Goal: Transaction & Acquisition: Purchase product/service

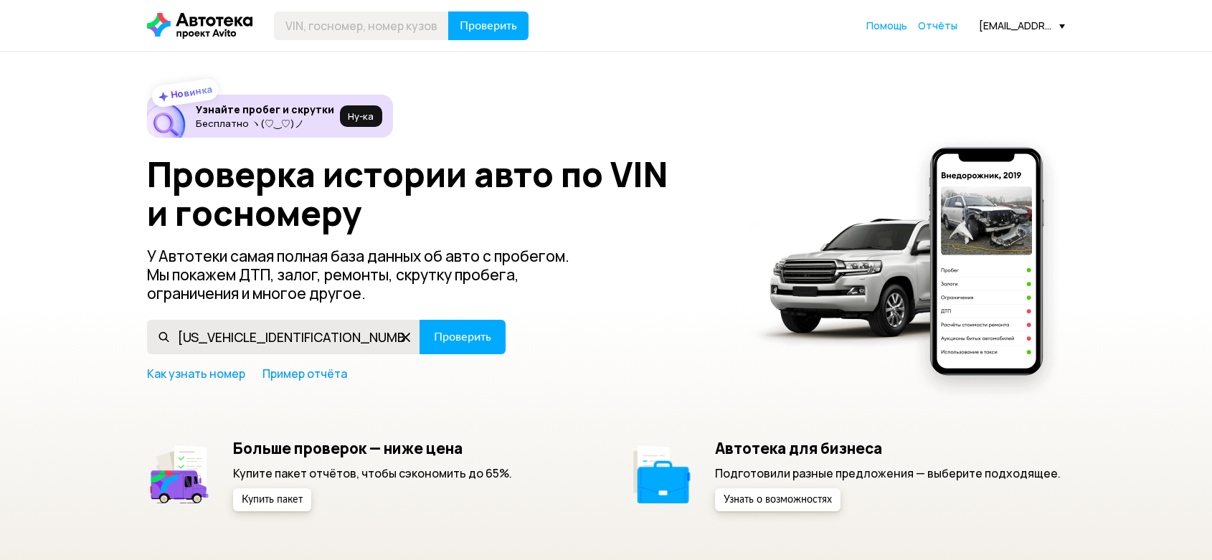
click at [347, 331] on input "[US_VEHICLE_IDENTIFICATION_NUMBER]" at bounding box center [283, 337] width 273 height 34
type input "[US_VEHICLE_IDENTIFICATION_NUMBER]"
click at [474, 339] on span "Проверить" at bounding box center [462, 336] width 57 height 11
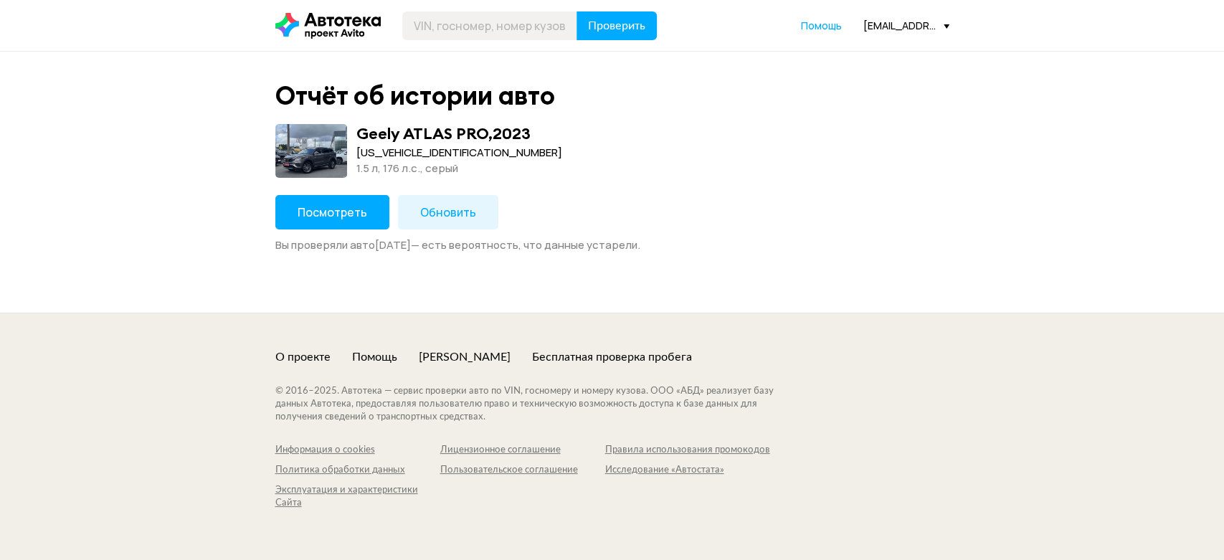
click at [318, 213] on span "Посмотреть" at bounding box center [333, 212] width 70 height 16
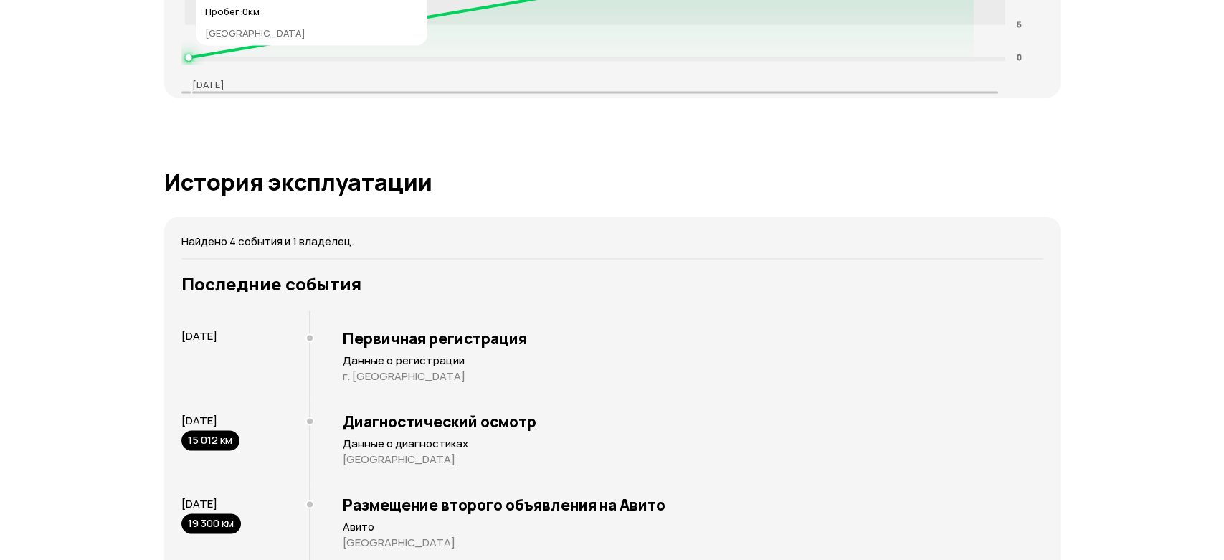
scroll to position [2789, 0]
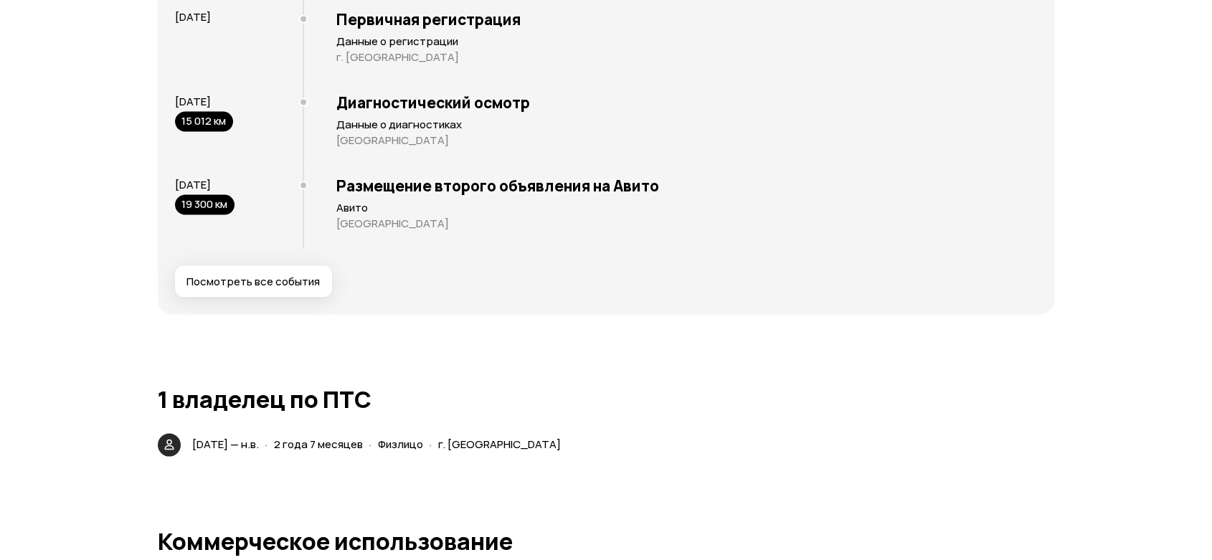
click at [230, 286] on span "Посмотреть все события" at bounding box center [252, 282] width 133 height 14
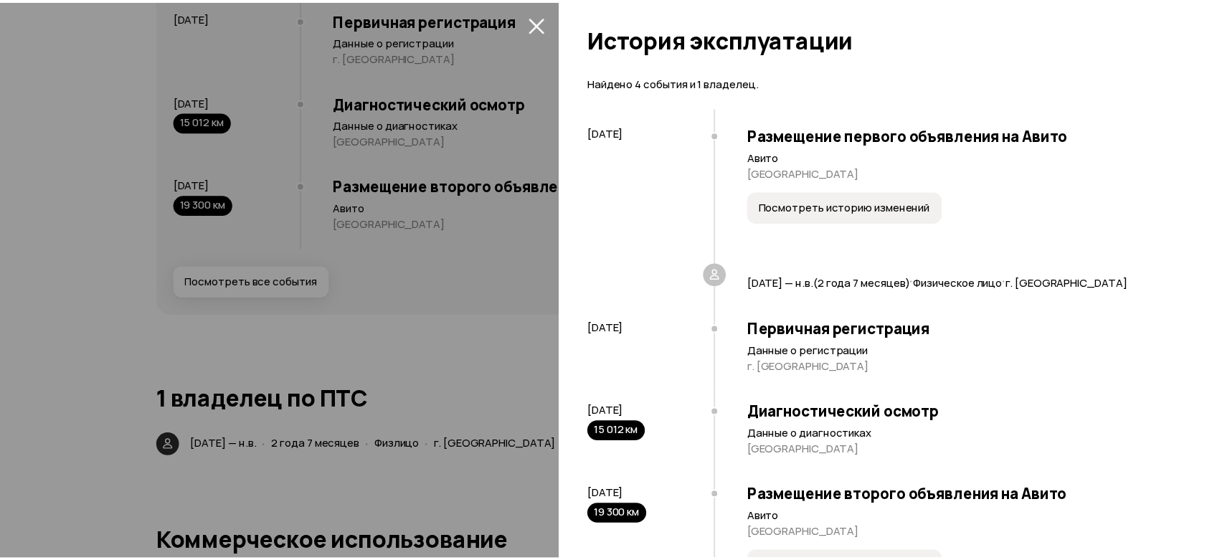
scroll to position [0, 0]
